Goal: Task Accomplishment & Management: Use online tool/utility

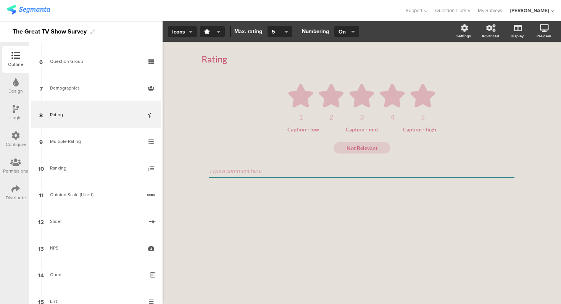
scroll to position [159, 0]
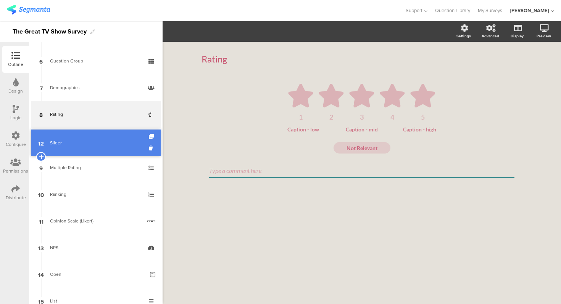
drag, startPoint x: 79, startPoint y: 224, endPoint x: 81, endPoint y: 146, distance: 78.2
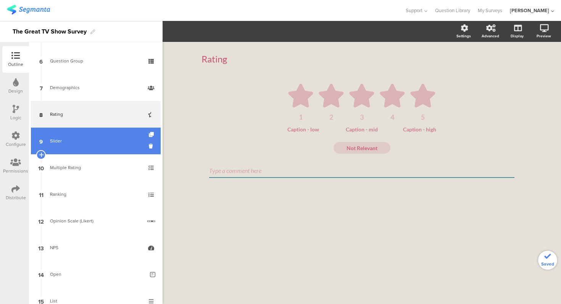
click at [95, 136] on link "9 Slider" at bounding box center [96, 141] width 130 height 27
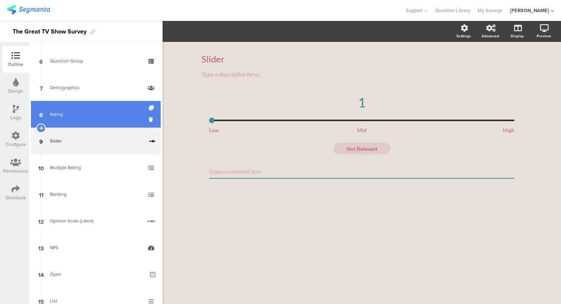
click at [98, 114] on div "Rating" at bounding box center [95, 115] width 91 height 8
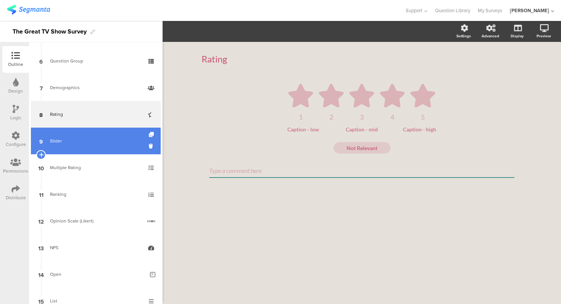
click at [96, 145] on div "Slider" at bounding box center [96, 141] width 93 height 8
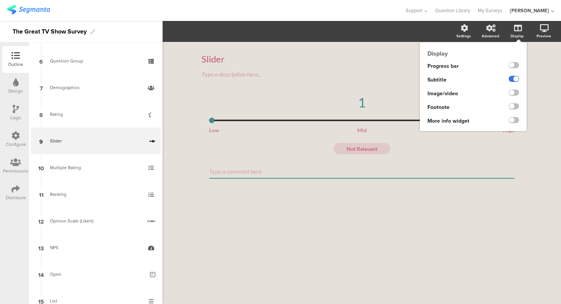
click at [515, 80] on label at bounding box center [513, 79] width 10 height 6
click at [0, 0] on input "checkbox" at bounding box center [0, 0] width 0 height 0
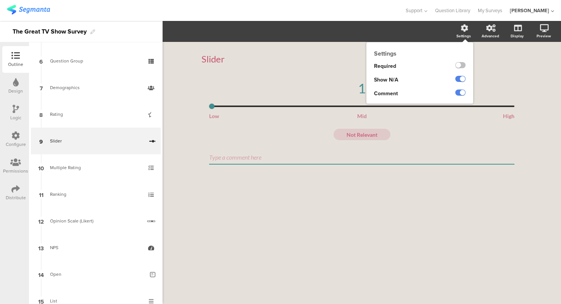
click at [467, 25] on icon at bounding box center [464, 28] width 8 height 8
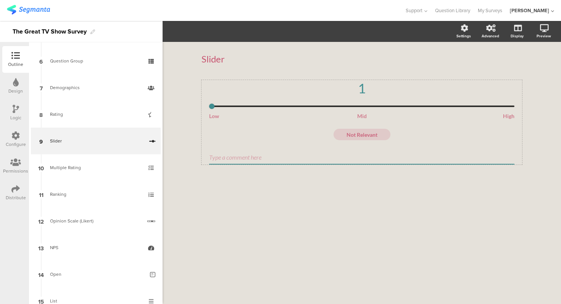
click at [325, 96] on div "1" at bounding box center [361, 88] width 305 height 16
click at [317, 93] on div "1" at bounding box center [361, 88] width 305 height 16
click at [301, 60] on div "Slider" at bounding box center [361, 58] width 320 height 11
click at [298, 67] on div "Slider Slider Slider" at bounding box center [361, 59] width 320 height 27
click at [302, 96] on div "1" at bounding box center [361, 88] width 305 height 16
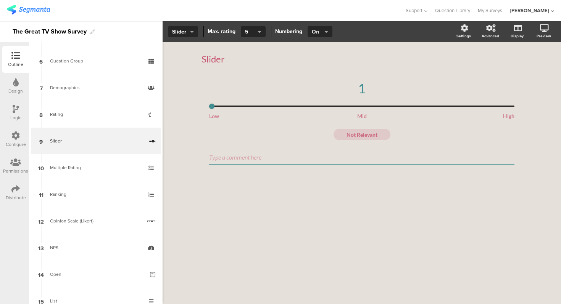
click at [325, 35] on span "On" at bounding box center [319, 32] width 15 height 8
click at [320, 63] on div "Off" at bounding box center [319, 68] width 38 height 19
click at [324, 31] on icon "button" at bounding box center [326, 32] width 4 height 6
click at [321, 52] on div "On" at bounding box center [319, 49] width 38 height 19
type input "1"
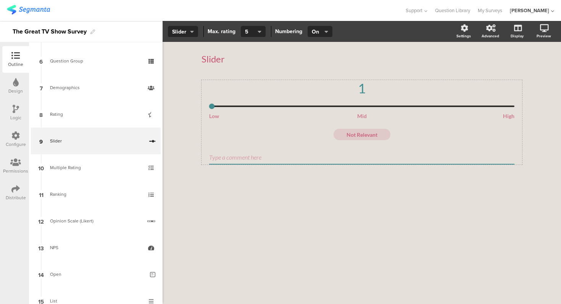
drag, startPoint x: 212, startPoint y: 106, endPoint x: 281, endPoint y: 111, distance: 69.6
click at [281, 111] on div "1 Low Mid High" at bounding box center [361, 99] width 305 height 39
click at [184, 92] on div "Slider Slider 1 Low Mid High Not Relevant" at bounding box center [361, 173] width 398 height 262
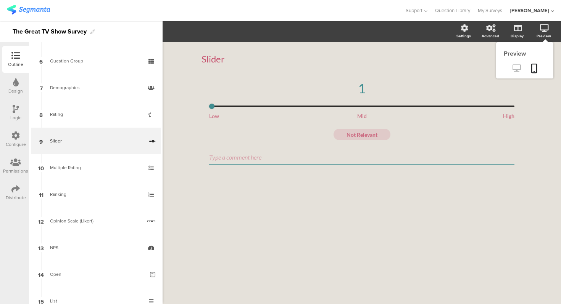
click at [515, 66] on icon at bounding box center [516, 67] width 8 height 7
